Goal: Task Accomplishment & Management: Manage account settings

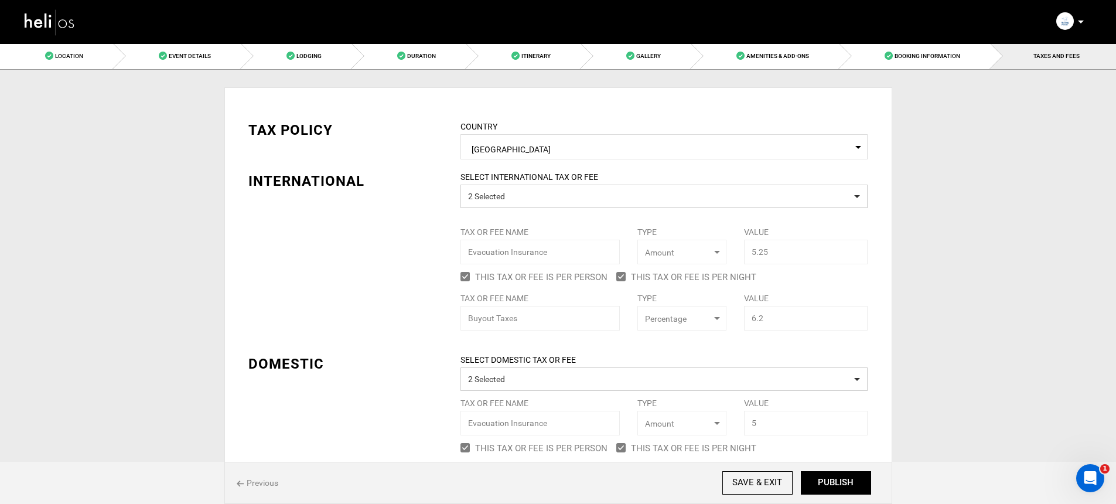
click at [24, 23] on img at bounding box center [49, 21] width 53 height 31
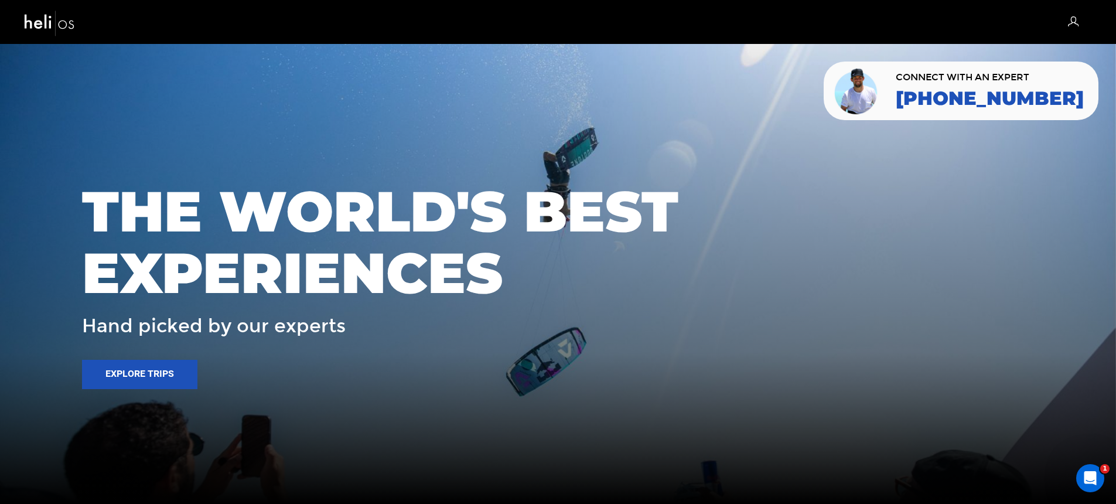
click at [1073, 25] on icon at bounding box center [1073, 22] width 11 height 15
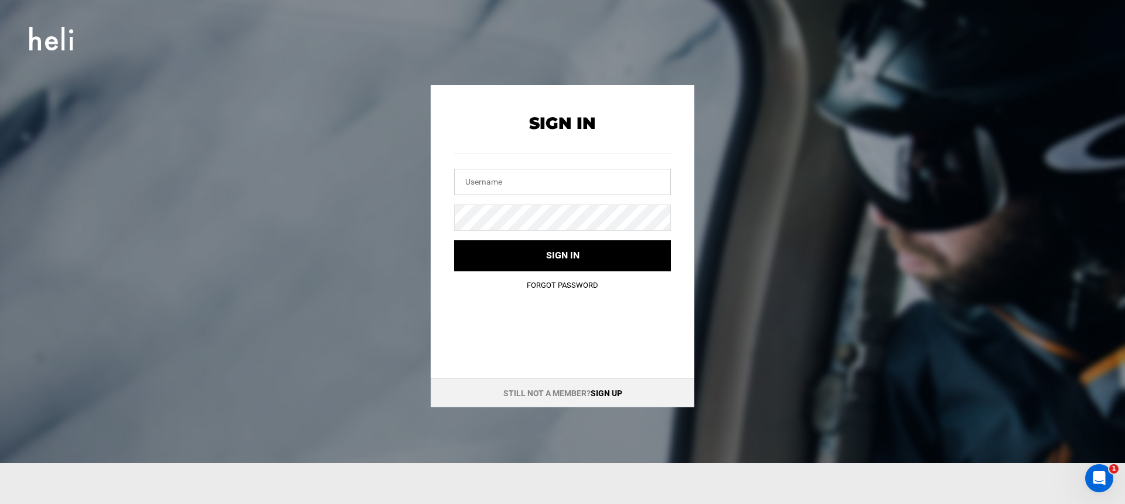
click at [574, 182] on input "text" at bounding box center [562, 182] width 217 height 26
type input "info@mustangpowder.com"
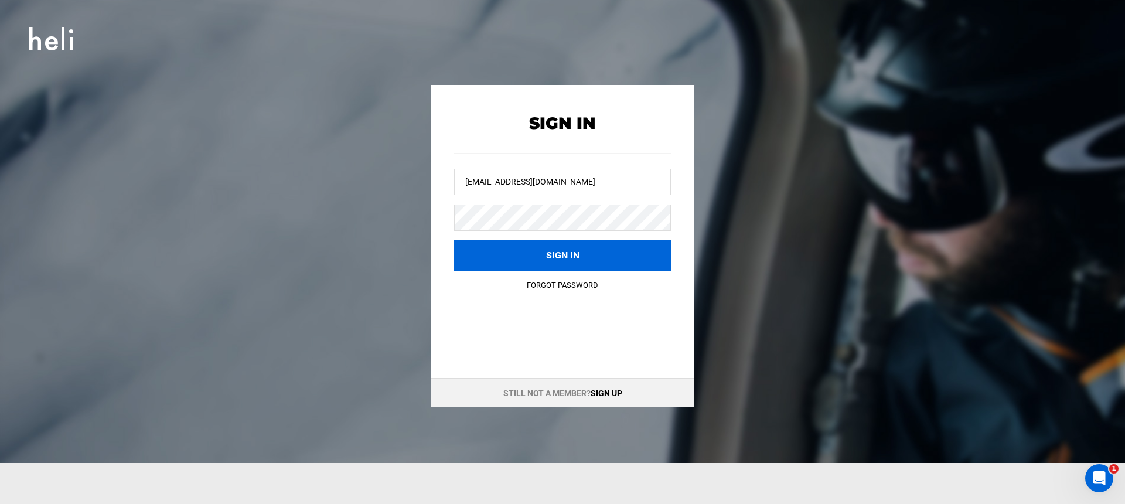
click at [559, 244] on button "Sign in" at bounding box center [562, 255] width 217 height 31
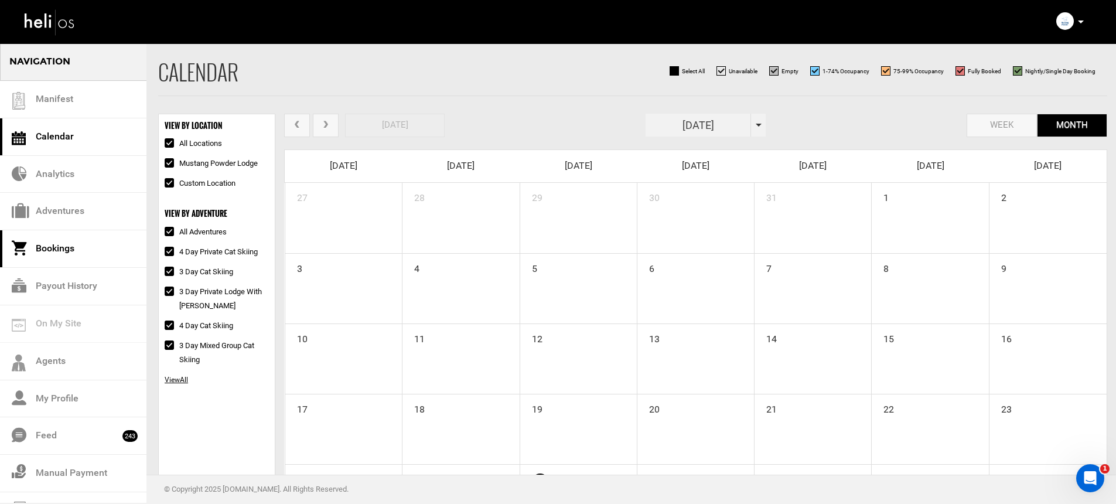
click at [86, 251] on link "Bookings" at bounding box center [73, 248] width 146 height 37
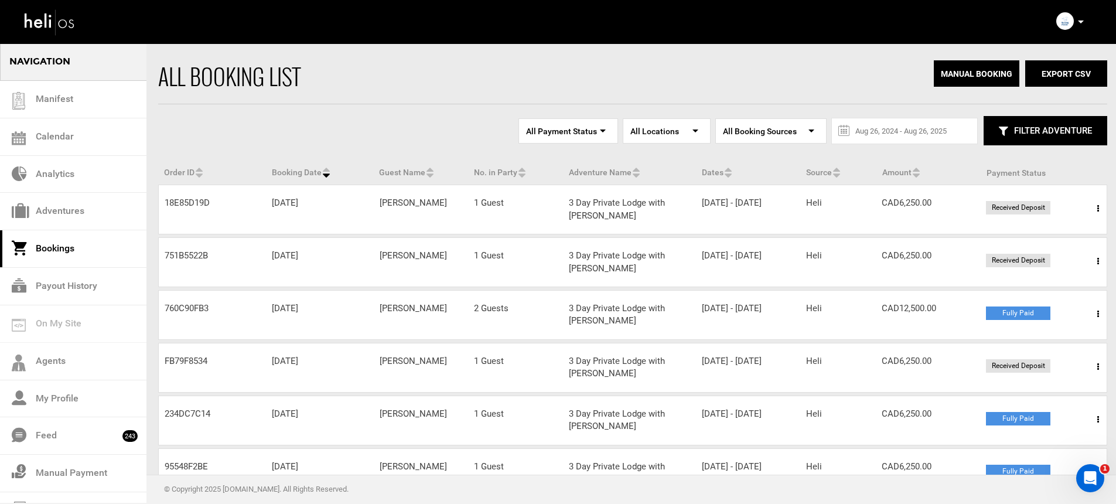
click at [1091, 207] on span at bounding box center [1098, 208] width 15 height 29
click at [1086, 236] on link "View Details" at bounding box center [1055, 244] width 116 height 29
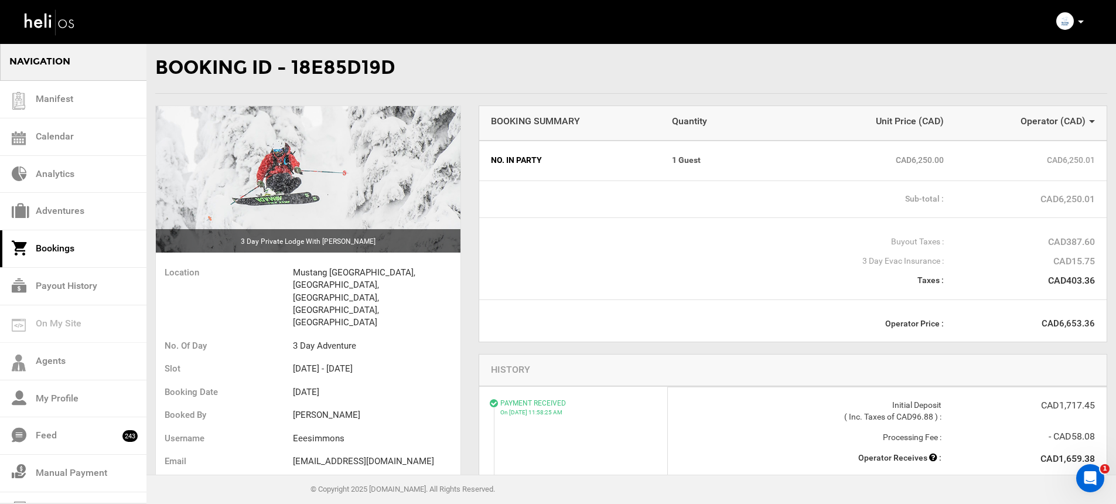
scroll to position [79, 0]
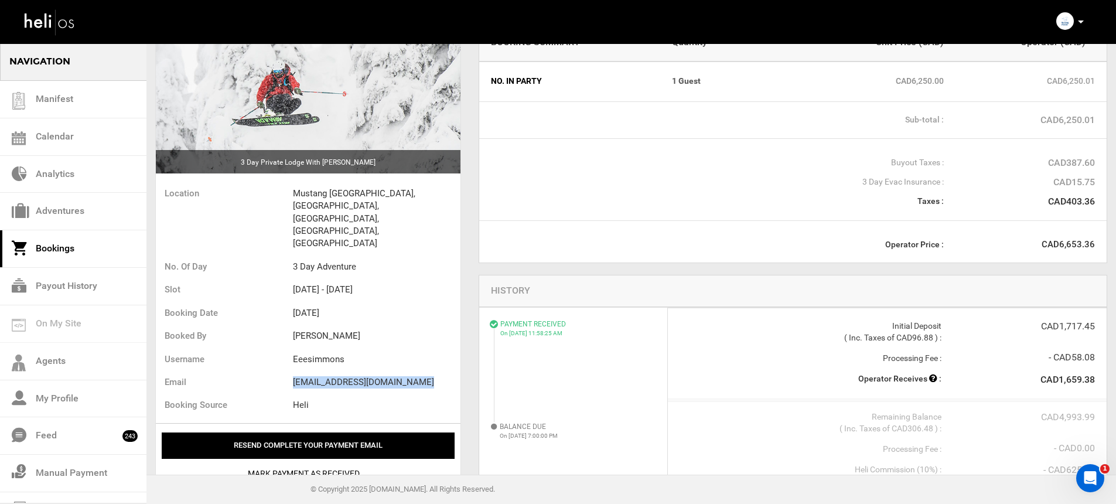
drag, startPoint x: 292, startPoint y: 344, endPoint x: 432, endPoint y: 342, distance: 140.6
click at [432, 342] on ul "Location Mustang Powder Lodge, Avoca West Rd, Malakwa, BC, Canada No. of Day 3 …" at bounding box center [308, 301] width 305 height 244
copy ul "emilyclairesimmons@gmail.com"
click at [1085, 21] on div "Complete Your Profile Account Settings Change Password Logout" at bounding box center [1071, 21] width 42 height 23
click at [1084, 22] on div "Complete Your Profile Account Settings Change Password Logout" at bounding box center [1071, 21] width 42 height 23
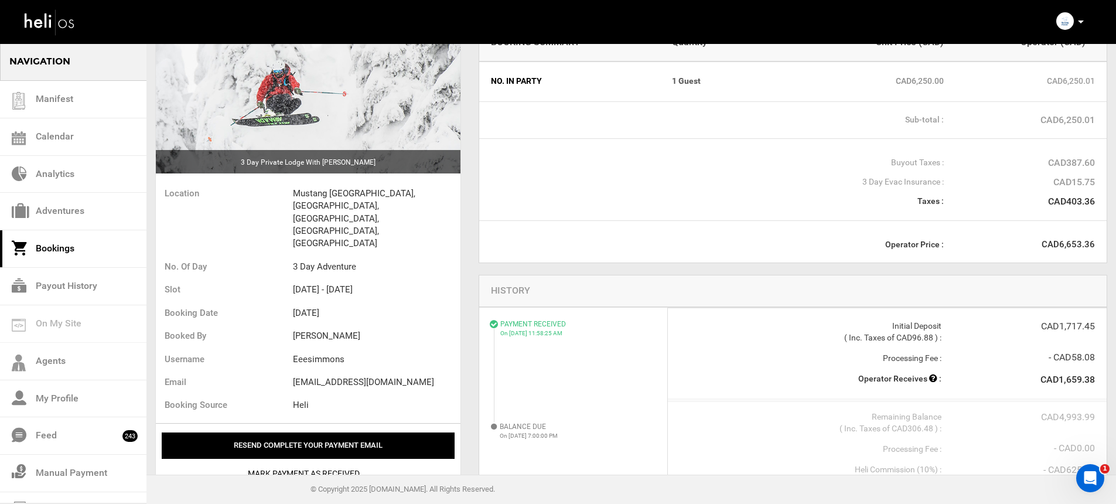
click at [1080, 21] on icon at bounding box center [1081, 22] width 6 height 3
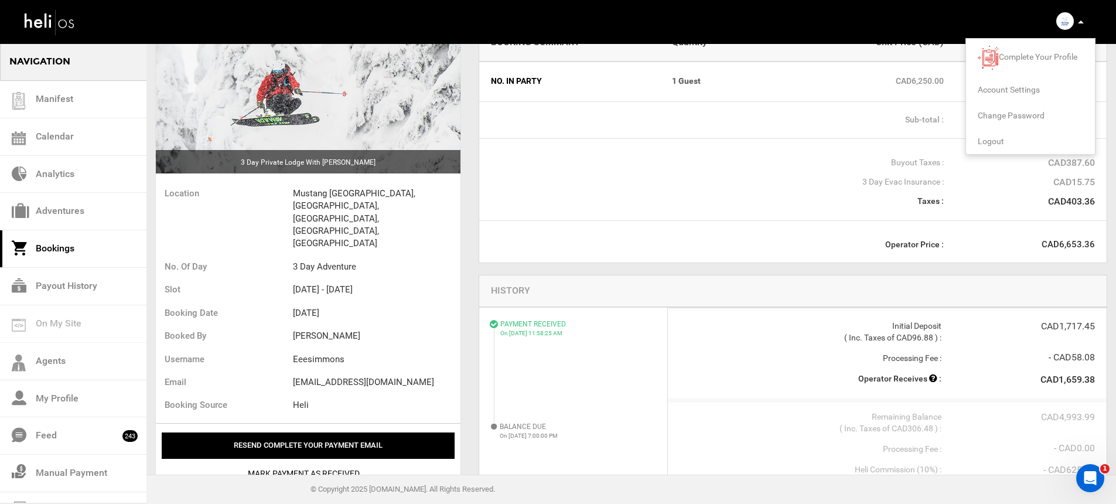
click at [992, 144] on span "Logout" at bounding box center [991, 141] width 26 height 9
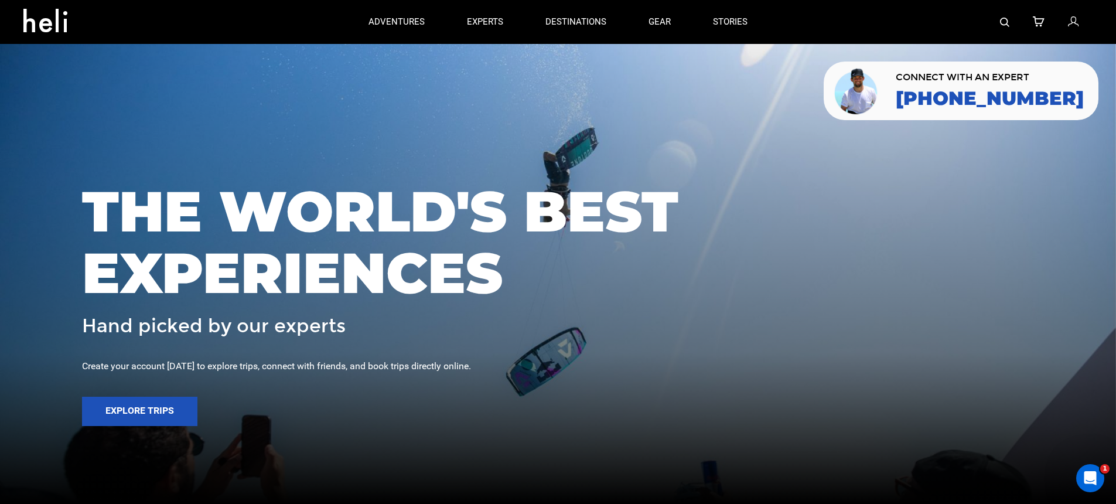
click at [1074, 22] on icon at bounding box center [1073, 22] width 11 height 15
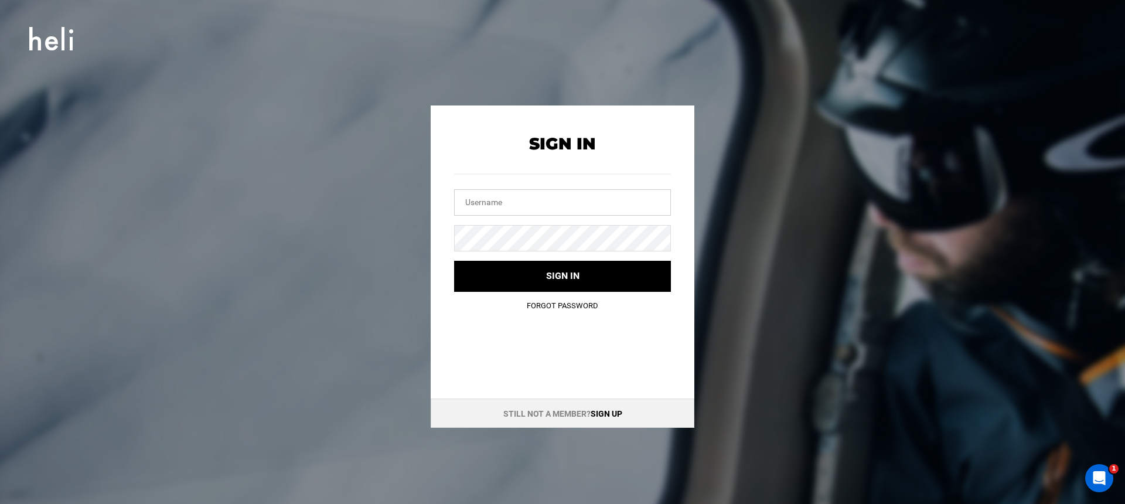
click at [621, 194] on input "text" at bounding box center [562, 202] width 217 height 26
type input "and"
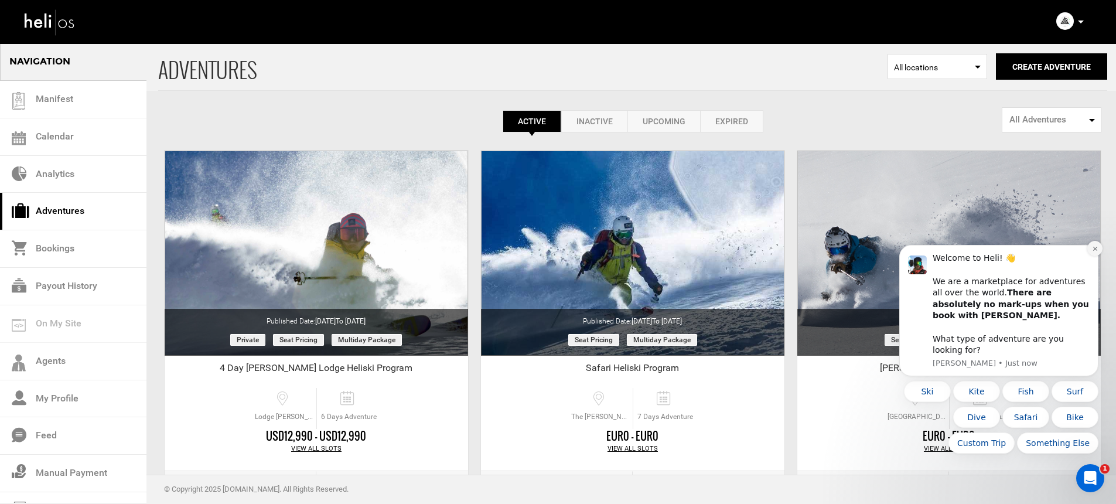
click at [1094, 252] on icon "Dismiss notification" at bounding box center [1095, 248] width 6 height 6
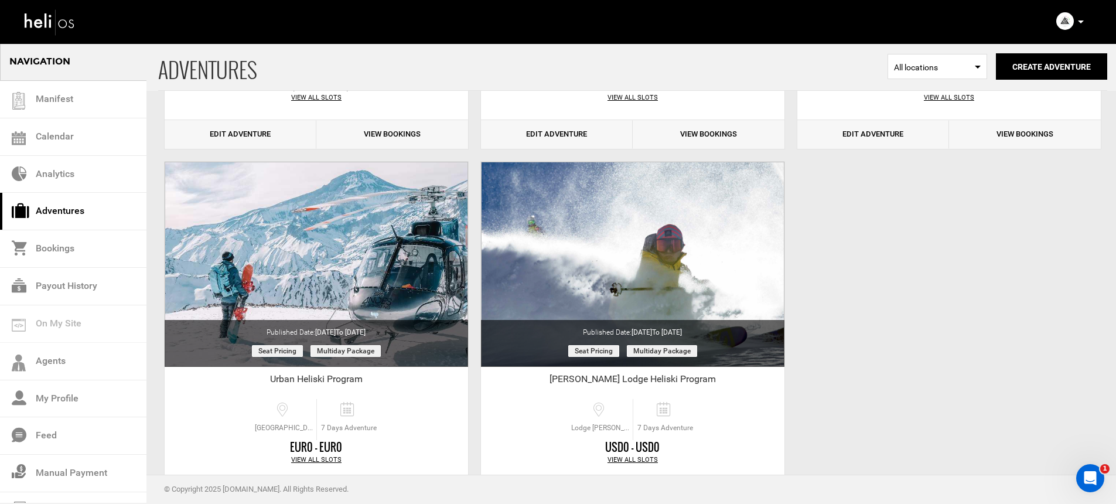
scroll to position [412, 0]
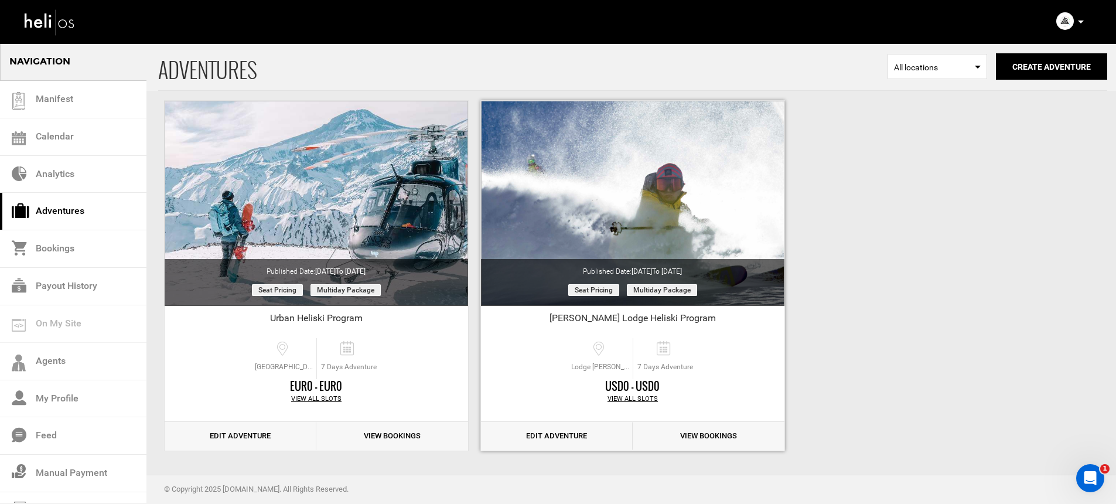
click at [548, 435] on link "Edit Adventure" at bounding box center [557, 436] width 152 height 29
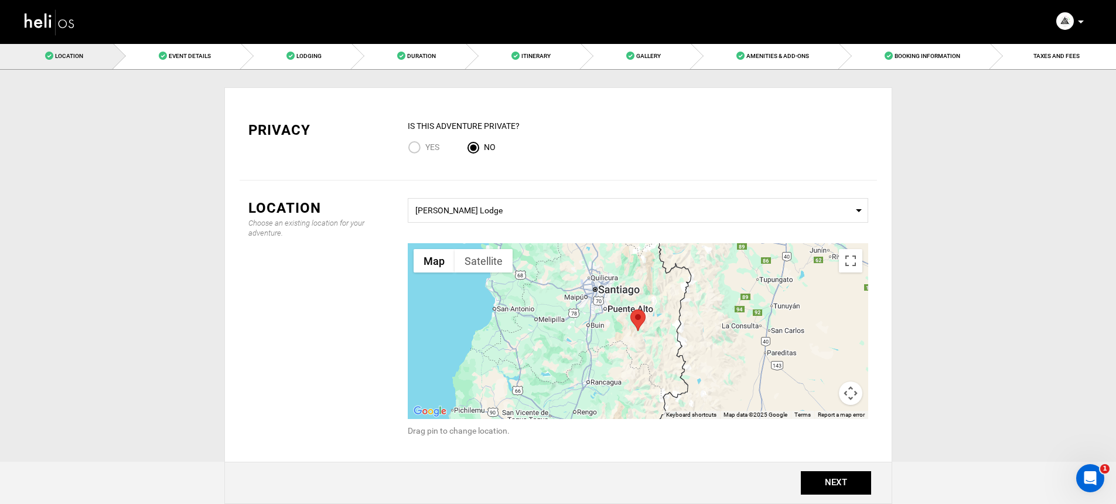
click at [1077, 23] on p at bounding box center [1080, 21] width 7 height 13
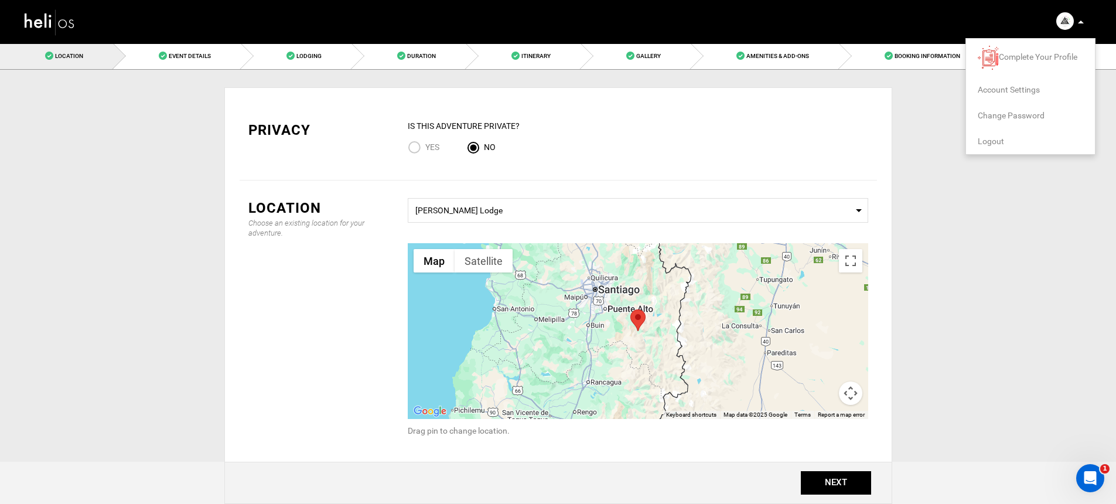
click at [1020, 95] on li "Account Settings" at bounding box center [1030, 90] width 129 height 26
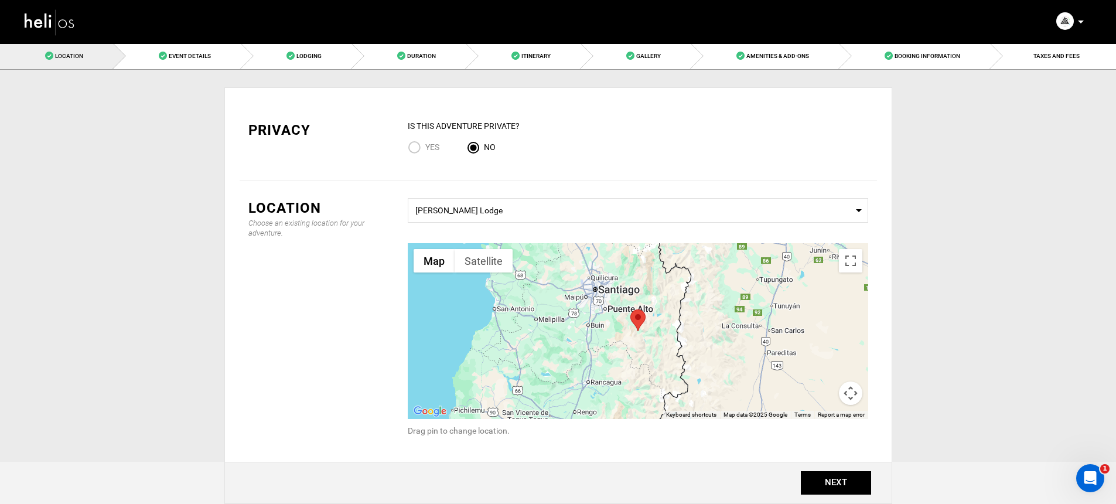
click at [1081, 22] on icon at bounding box center [1081, 22] width 6 height 3
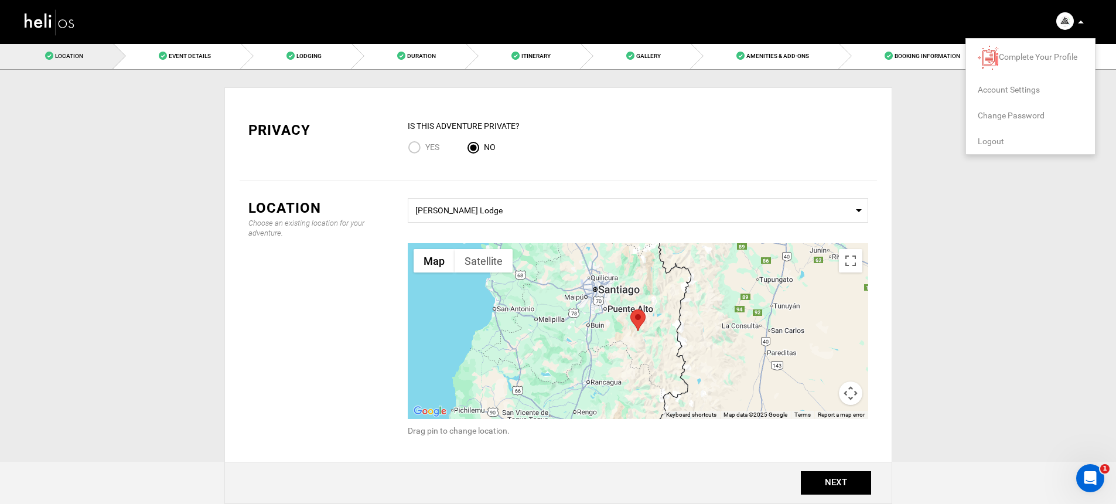
click at [1027, 88] on span "Account Settings" at bounding box center [1009, 89] width 62 height 9
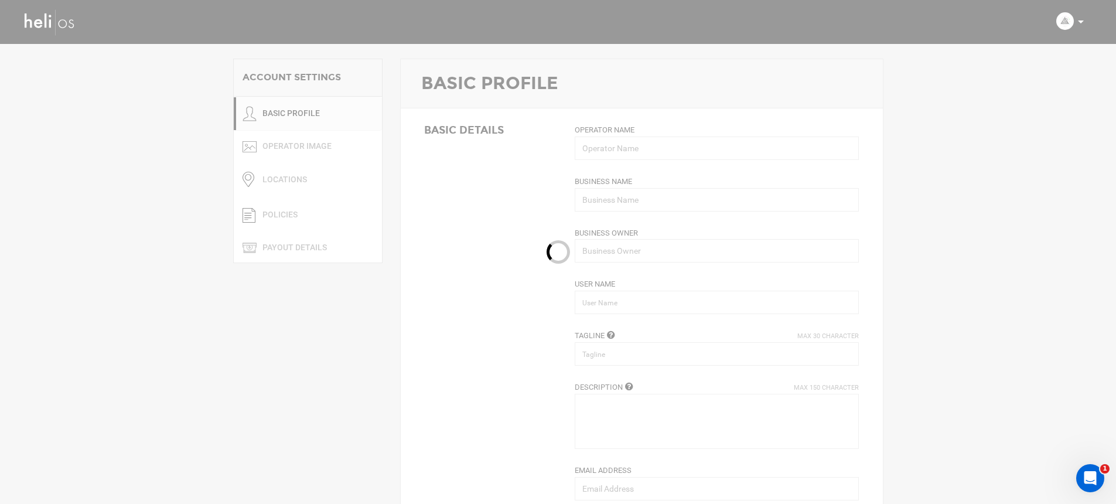
type input "Andes Heliboarding"
type input "[PERSON_NAME] and [PERSON_NAME]"
type input "andesheliboarding"
type input "Heliski The Andes"
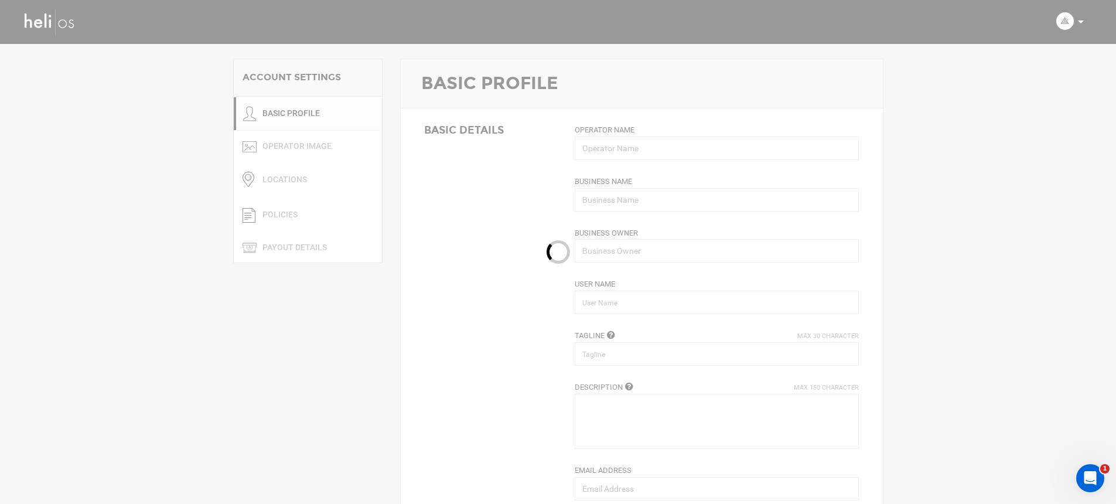
type textarea "Andes Heliboarding and his team of guides are revealing their experience and pr…"
type input "[EMAIL_ADDRESS][DOMAIN_NAME]"
type input "[URL][DOMAIN_NAME]"
type input "[STREET_ADDRESS][PERSON_NAME]"
type input "[PERSON_NAME]"
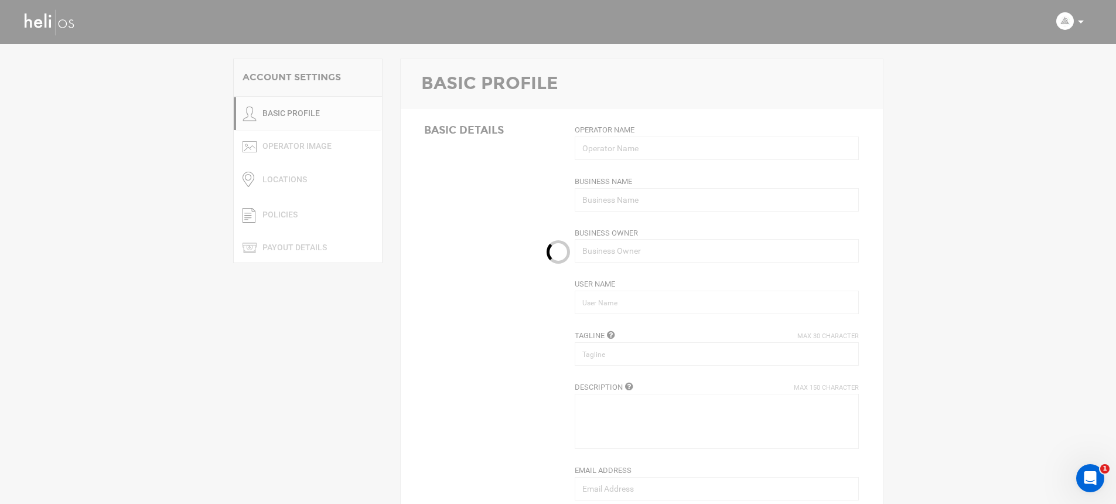
type input "7630000"
type input "00569428546"
type input "[PERSON_NAME]"
type input "The [PERSON_NAME] - El [PERSON_NAME], [GEOGRAPHIC_DATA], [GEOGRAPHIC_DATA]"
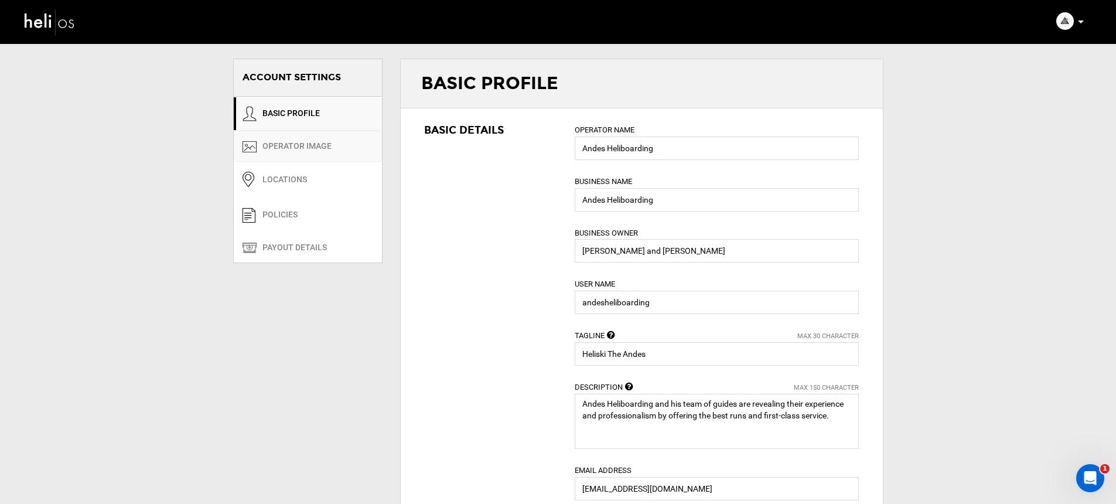
click at [301, 148] on link "OPERATOR IMAGE" at bounding box center [308, 146] width 148 height 31
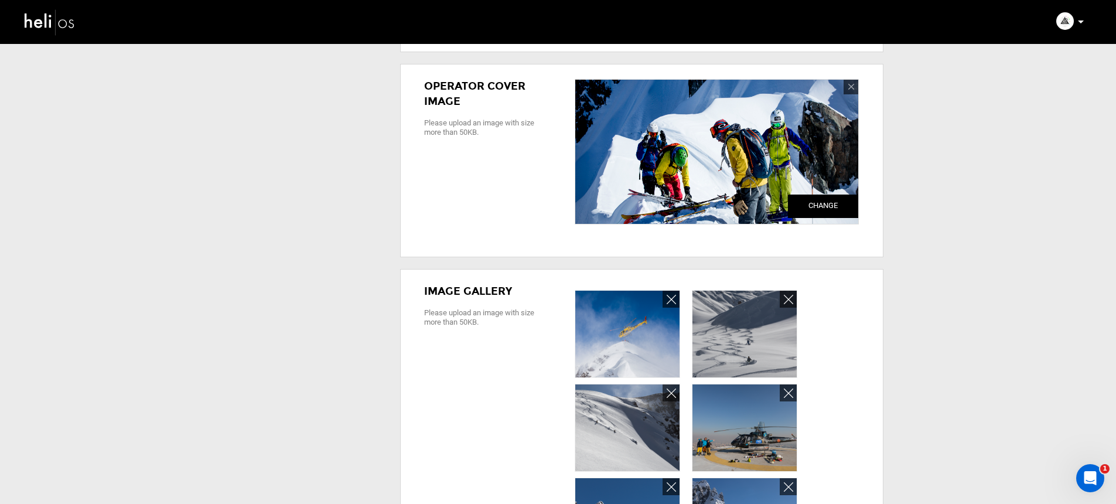
scroll to position [91, 0]
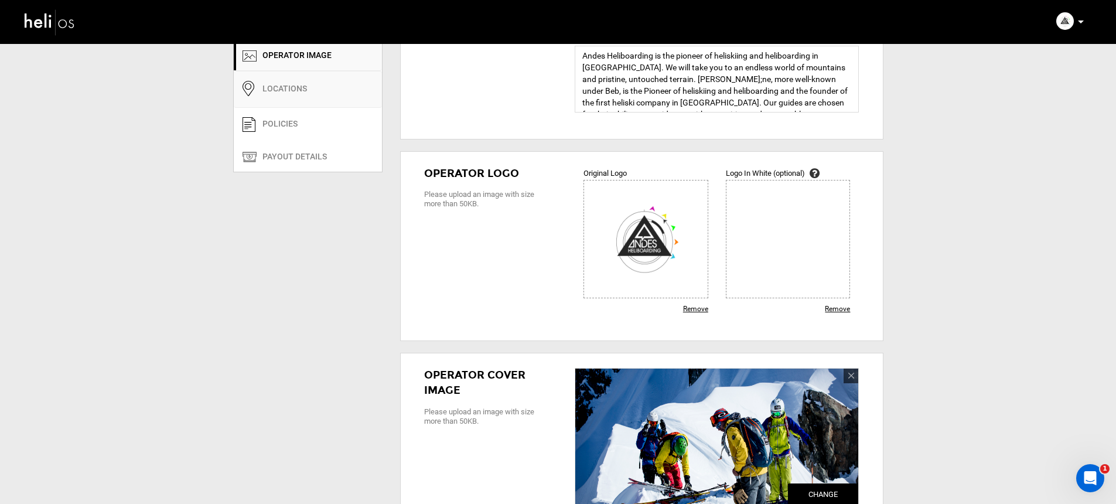
click at [323, 95] on link "Locations" at bounding box center [308, 89] width 148 height 37
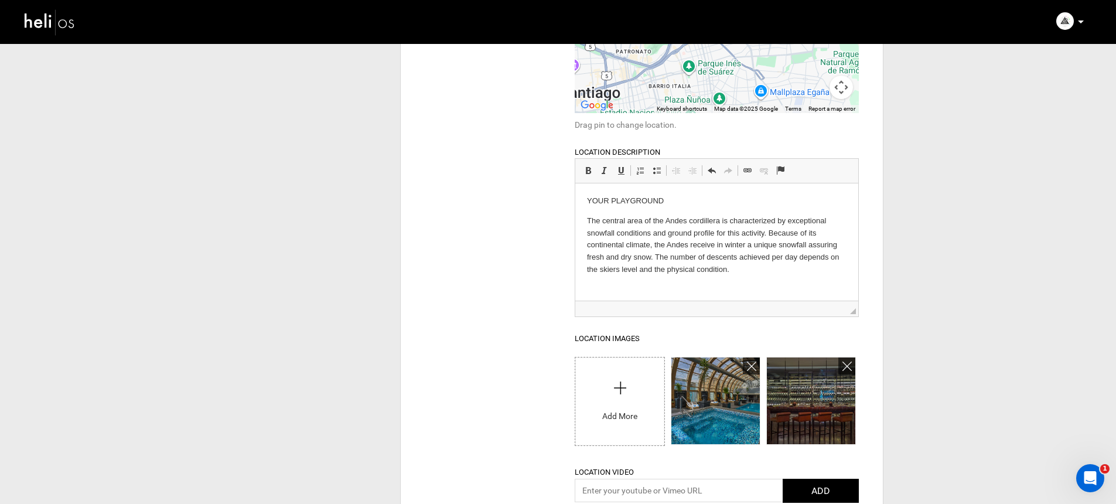
scroll to position [7, 0]
